Goal: Use online tool/utility: Utilize a website feature to perform a specific function

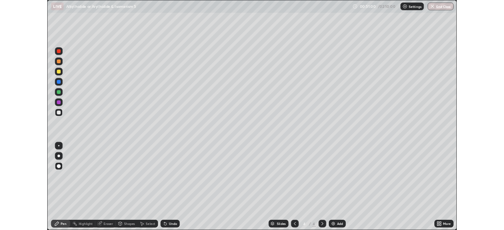
scroll to position [283, 504]
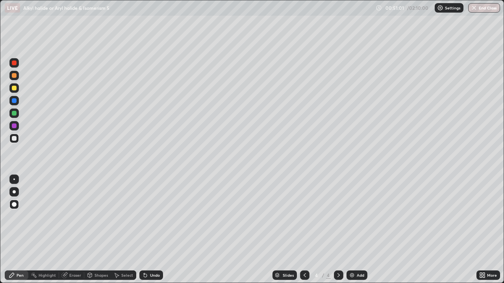
click at [358, 276] on div "Add" at bounding box center [360, 276] width 7 height 4
click at [16, 275] on div "Pen" at bounding box center [17, 275] width 24 height 9
click at [11, 136] on div at bounding box center [13, 138] width 9 height 9
click at [148, 277] on div "Undo" at bounding box center [151, 275] width 24 height 9
click at [152, 280] on div "Undo" at bounding box center [151, 275] width 24 height 9
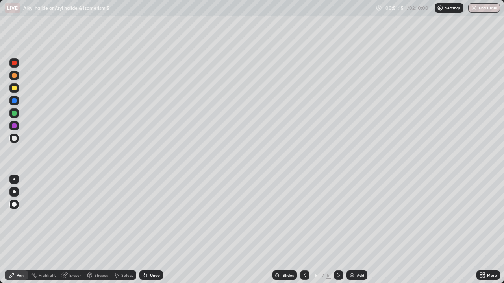
click at [16, 126] on div at bounding box center [14, 126] width 5 height 5
click at [11, 139] on div at bounding box center [13, 138] width 9 height 9
click at [17, 126] on div at bounding box center [13, 125] width 9 height 9
click at [14, 140] on div at bounding box center [14, 138] width 5 height 5
click at [76, 279] on div "Eraser" at bounding box center [71, 275] width 25 height 9
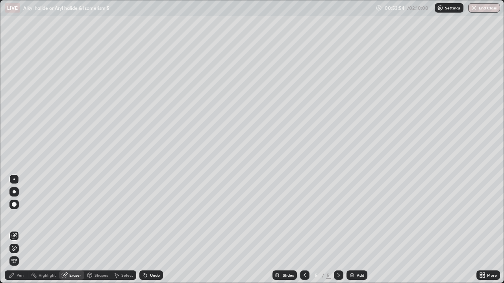
click at [22, 274] on div "Pen" at bounding box center [20, 276] width 7 height 4
click at [20, 272] on div "Pen" at bounding box center [17, 275] width 24 height 9
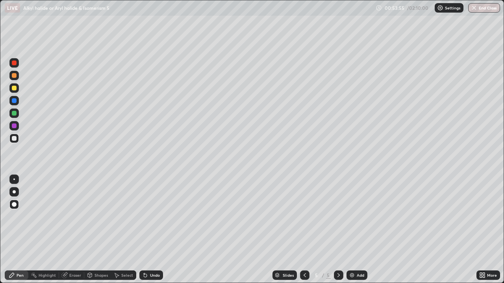
click at [12, 112] on div at bounding box center [14, 113] width 5 height 5
click at [358, 277] on div "Add" at bounding box center [360, 276] width 7 height 4
click at [14, 91] on div at bounding box center [13, 87] width 9 height 9
click at [14, 137] on div at bounding box center [14, 138] width 5 height 5
click at [69, 274] on div "Eraser" at bounding box center [71, 275] width 25 height 9
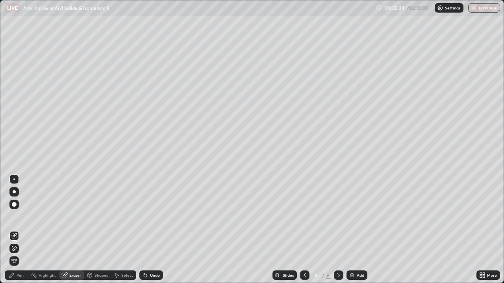
click at [20, 277] on div "Pen" at bounding box center [20, 276] width 7 height 4
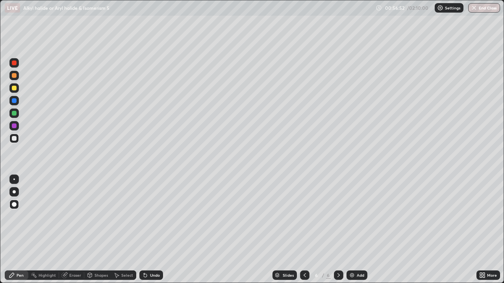
click at [357, 278] on div "Add" at bounding box center [360, 276] width 7 height 4
click at [303, 275] on icon at bounding box center [305, 275] width 6 height 6
click at [341, 279] on div at bounding box center [338, 275] width 9 height 9
click at [12, 87] on div at bounding box center [14, 88] width 5 height 5
click at [13, 139] on div at bounding box center [14, 138] width 5 height 5
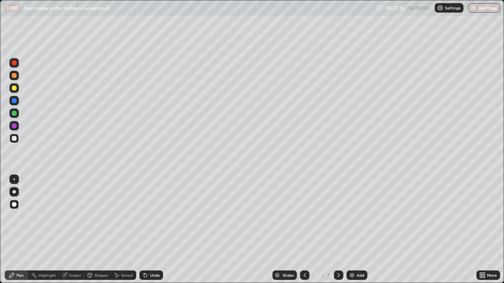
click at [152, 276] on div "Undo" at bounding box center [155, 276] width 10 height 4
click at [152, 279] on div "Undo" at bounding box center [151, 275] width 24 height 9
click at [150, 280] on div "Undo" at bounding box center [151, 275] width 24 height 9
click at [148, 280] on div "Undo" at bounding box center [151, 275] width 24 height 9
click at [15, 89] on div at bounding box center [14, 88] width 5 height 5
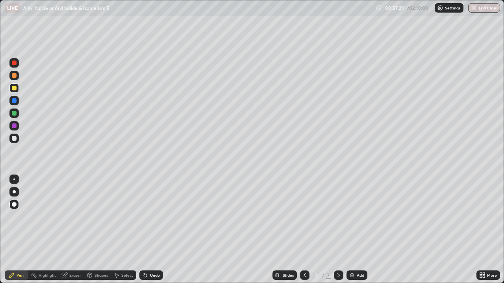
click at [12, 139] on div at bounding box center [14, 138] width 5 height 5
click at [146, 280] on div "Undo" at bounding box center [151, 275] width 24 height 9
click at [13, 114] on div at bounding box center [14, 113] width 5 height 5
click at [14, 101] on div at bounding box center [14, 100] width 5 height 5
click at [353, 272] on img at bounding box center [352, 275] width 6 height 6
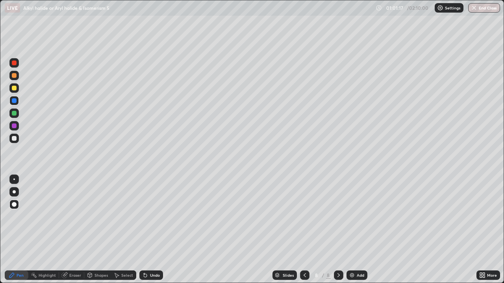
click at [13, 87] on div at bounding box center [14, 88] width 5 height 5
click at [150, 274] on div "Undo" at bounding box center [155, 276] width 10 height 4
click at [12, 140] on div at bounding box center [13, 138] width 9 height 9
click at [11, 102] on div at bounding box center [13, 100] width 9 height 9
click at [15, 115] on div at bounding box center [14, 113] width 5 height 5
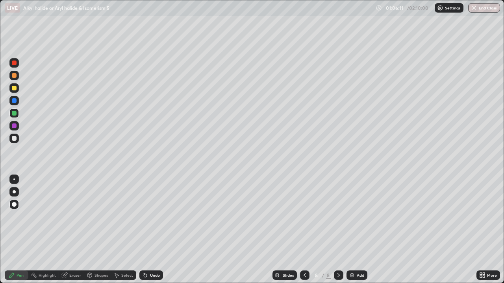
click at [357, 276] on div "Add" at bounding box center [360, 276] width 7 height 4
click at [15, 87] on div at bounding box center [14, 88] width 5 height 5
click at [15, 101] on div at bounding box center [14, 100] width 5 height 5
click at [18, 139] on div at bounding box center [13, 138] width 9 height 9
click at [17, 87] on div at bounding box center [13, 87] width 9 height 9
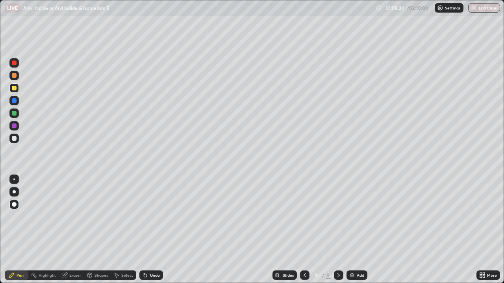
click at [146, 276] on icon at bounding box center [145, 275] width 6 height 6
click at [144, 276] on icon at bounding box center [145, 275] width 3 height 3
click at [144, 275] on icon at bounding box center [145, 275] width 3 height 3
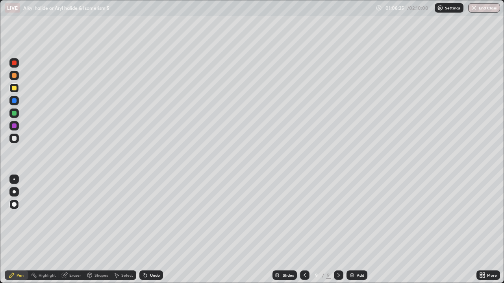
click at [142, 277] on icon at bounding box center [145, 275] width 6 height 6
click at [13, 113] on div at bounding box center [14, 113] width 5 height 5
click at [13, 129] on div at bounding box center [13, 125] width 9 height 9
click at [14, 139] on div at bounding box center [14, 138] width 5 height 5
click at [16, 137] on div at bounding box center [14, 138] width 5 height 5
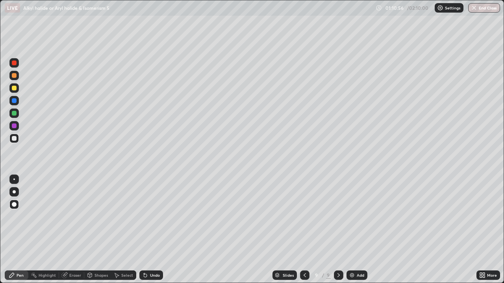
click at [13, 90] on div at bounding box center [13, 87] width 9 height 9
click at [13, 126] on div at bounding box center [14, 126] width 5 height 5
click at [15, 114] on div at bounding box center [14, 113] width 5 height 5
click at [15, 137] on div at bounding box center [14, 138] width 5 height 5
click at [353, 276] on img at bounding box center [352, 275] width 6 height 6
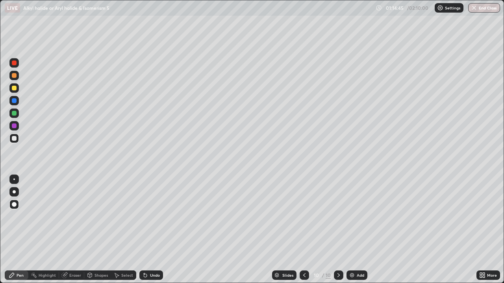
click at [10, 86] on div at bounding box center [13, 87] width 9 height 9
click at [13, 137] on div at bounding box center [14, 138] width 5 height 5
click at [16, 276] on div "Pen" at bounding box center [17, 275] width 24 height 9
click at [146, 276] on icon at bounding box center [145, 275] width 6 height 6
click at [144, 276] on icon at bounding box center [145, 275] width 3 height 3
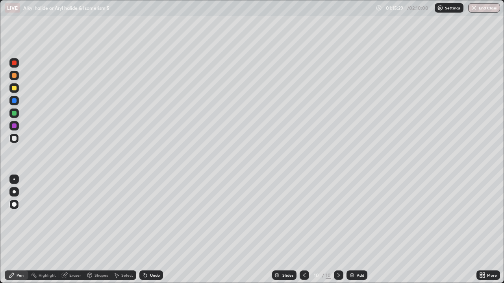
click at [143, 275] on icon at bounding box center [145, 275] width 6 height 6
click at [139, 273] on div "Undo" at bounding box center [151, 275] width 24 height 9
click at [133, 273] on div "Select" at bounding box center [123, 275] width 25 height 9
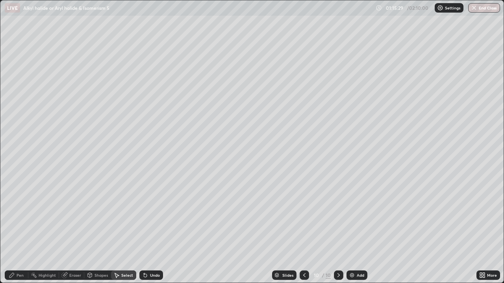
click at [140, 273] on div "Undo" at bounding box center [151, 275] width 24 height 9
click at [139, 275] on div "Undo" at bounding box center [151, 275] width 24 height 9
click at [11, 276] on icon at bounding box center [11, 275] width 5 height 5
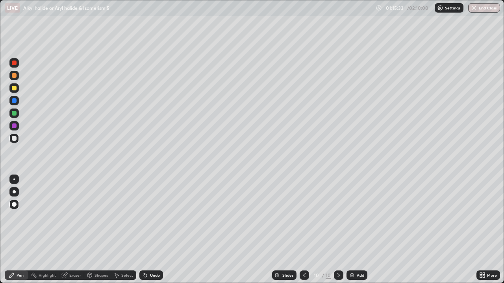
click at [13, 88] on div at bounding box center [14, 88] width 5 height 5
click at [14, 138] on div at bounding box center [14, 138] width 5 height 5
click at [13, 126] on div at bounding box center [14, 126] width 5 height 5
click at [357, 278] on div "Add" at bounding box center [360, 276] width 7 height 4
click at [13, 87] on div at bounding box center [14, 88] width 5 height 5
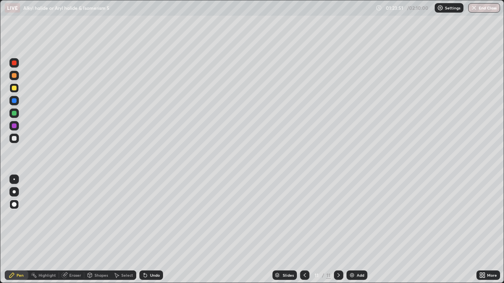
click at [15, 138] on div at bounding box center [14, 138] width 5 height 5
click at [15, 88] on div at bounding box center [14, 88] width 5 height 5
click at [13, 115] on div at bounding box center [14, 113] width 5 height 5
click at [14, 141] on div at bounding box center [14, 138] width 5 height 5
click at [148, 272] on div "Undo" at bounding box center [151, 275] width 24 height 9
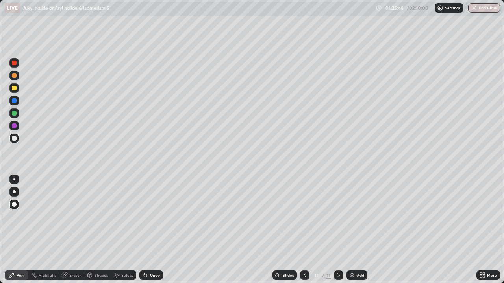
click at [12, 128] on div at bounding box center [14, 126] width 5 height 5
click at [359, 277] on div "Add" at bounding box center [360, 276] width 7 height 4
click at [15, 99] on div at bounding box center [14, 100] width 5 height 5
click at [14, 89] on div at bounding box center [14, 88] width 5 height 5
click at [305, 276] on icon at bounding box center [305, 275] width 6 height 6
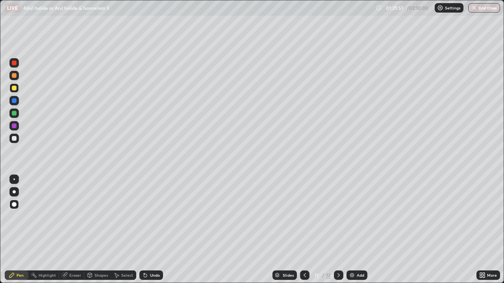
click at [338, 276] on icon at bounding box center [338, 275] width 6 height 6
click at [12, 77] on div at bounding box center [14, 75] width 5 height 5
click at [14, 276] on icon at bounding box center [12, 275] width 6 height 6
click at [12, 104] on div at bounding box center [13, 100] width 9 height 9
click at [19, 279] on div "Pen" at bounding box center [17, 275] width 24 height 9
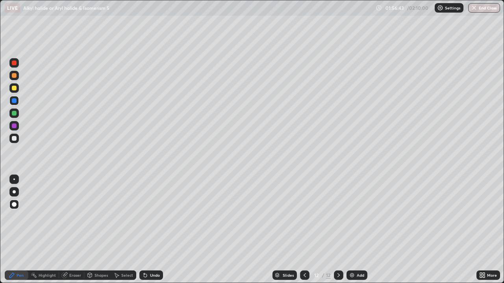
click at [14, 139] on div at bounding box center [14, 138] width 5 height 5
click at [302, 275] on icon at bounding box center [305, 275] width 6 height 6
click at [338, 276] on icon at bounding box center [338, 275] width 6 height 6
click at [17, 276] on div "Pen" at bounding box center [20, 276] width 7 height 4
click at [15, 114] on div at bounding box center [14, 113] width 5 height 5
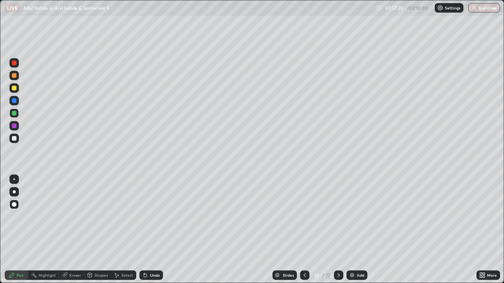
click at [15, 101] on div at bounding box center [14, 100] width 5 height 5
click at [12, 142] on div at bounding box center [13, 138] width 9 height 9
click at [15, 140] on div at bounding box center [14, 138] width 5 height 5
click at [150, 279] on div "Undo" at bounding box center [151, 275] width 24 height 9
click at [152, 278] on div "Undo" at bounding box center [151, 275] width 24 height 9
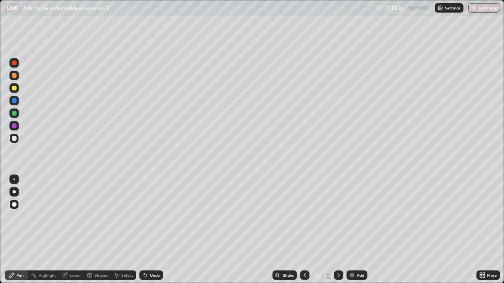
click at [153, 276] on div "Undo" at bounding box center [155, 276] width 10 height 4
click at [153, 279] on div "Undo" at bounding box center [151, 275] width 24 height 9
click at [153, 276] on div "Undo" at bounding box center [155, 276] width 10 height 4
click at [152, 276] on div "Undo" at bounding box center [155, 276] width 10 height 4
click at [154, 276] on div "Undo" at bounding box center [155, 276] width 10 height 4
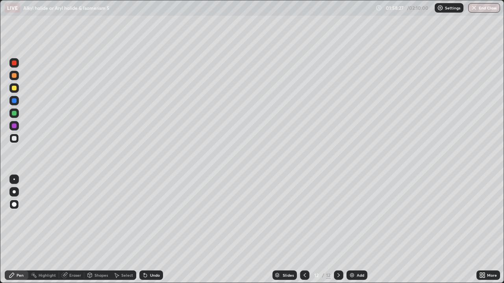
click at [155, 274] on div "Undo" at bounding box center [155, 276] width 10 height 4
click at [150, 274] on div "Undo" at bounding box center [155, 276] width 10 height 4
click at [21, 274] on div "Pen" at bounding box center [20, 276] width 7 height 4
click at [14, 124] on div at bounding box center [14, 126] width 5 height 5
click at [13, 113] on div at bounding box center [14, 113] width 5 height 5
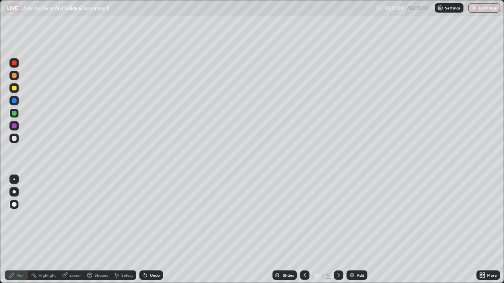
click at [354, 278] on img at bounding box center [352, 275] width 6 height 6
click at [14, 89] on div at bounding box center [14, 88] width 5 height 5
click at [152, 276] on div "Undo" at bounding box center [155, 276] width 10 height 4
click at [13, 127] on div at bounding box center [14, 126] width 5 height 5
click at [155, 276] on div "Undo" at bounding box center [155, 276] width 10 height 4
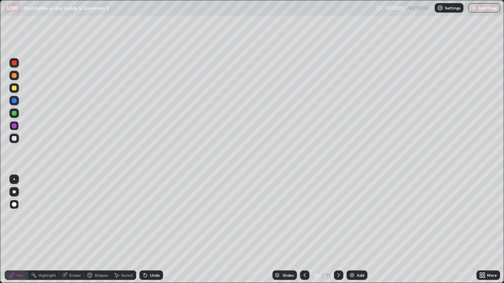
click at [150, 280] on div "Undo" at bounding box center [151, 275] width 24 height 9
click at [10, 102] on div at bounding box center [13, 100] width 9 height 9
click at [19, 139] on div at bounding box center [13, 138] width 9 height 9
click at [17, 276] on div "Pen" at bounding box center [20, 276] width 7 height 4
click at [16, 101] on div at bounding box center [14, 100] width 5 height 5
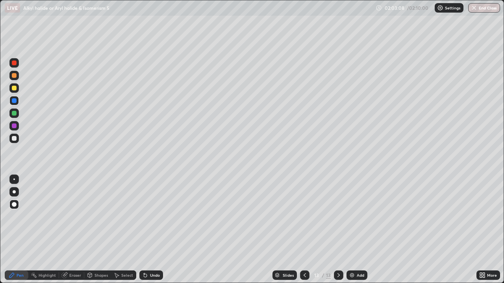
click at [14, 113] on div at bounding box center [14, 113] width 5 height 5
click at [358, 278] on div "Add" at bounding box center [360, 276] width 7 height 4
click at [148, 272] on div "Undo" at bounding box center [151, 275] width 24 height 9
click at [144, 274] on icon at bounding box center [144, 274] width 1 height 1
click at [146, 276] on icon at bounding box center [145, 275] width 3 height 3
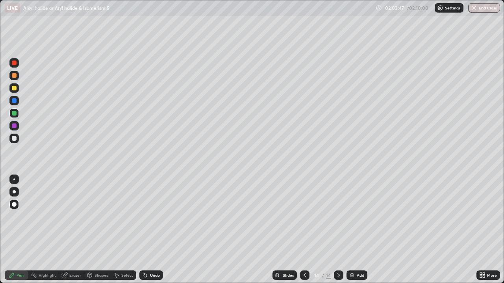
click at [14, 92] on div at bounding box center [13, 87] width 9 height 9
click at [354, 276] on img at bounding box center [352, 275] width 6 height 6
click at [12, 138] on div at bounding box center [14, 138] width 5 height 5
click at [13, 128] on div at bounding box center [14, 126] width 5 height 5
click at [15, 87] on div at bounding box center [14, 88] width 5 height 5
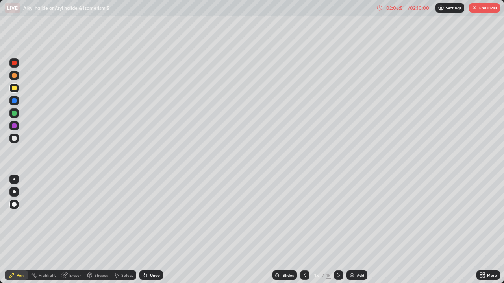
click at [150, 279] on div "Undo" at bounding box center [151, 275] width 24 height 9
click at [15, 139] on div at bounding box center [14, 138] width 5 height 5
click at [487, 8] on button "End Class" at bounding box center [484, 7] width 31 height 9
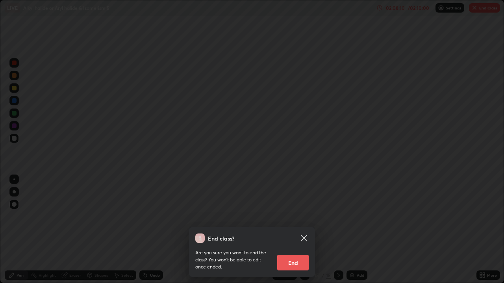
click at [295, 269] on button "End" at bounding box center [292, 263] width 31 height 16
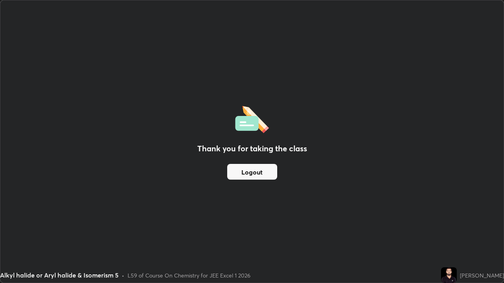
click at [261, 172] on button "Logout" at bounding box center [252, 172] width 50 height 16
click at [253, 174] on button "Logout" at bounding box center [252, 172] width 50 height 16
click at [255, 174] on button "Logout" at bounding box center [252, 172] width 50 height 16
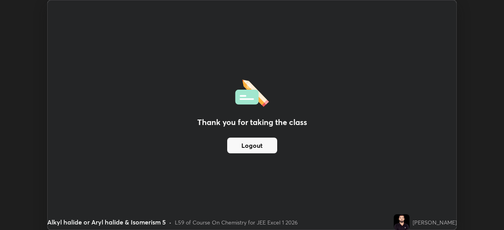
scroll to position [39143, 38869]
